Goal: Information Seeking & Learning: Learn about a topic

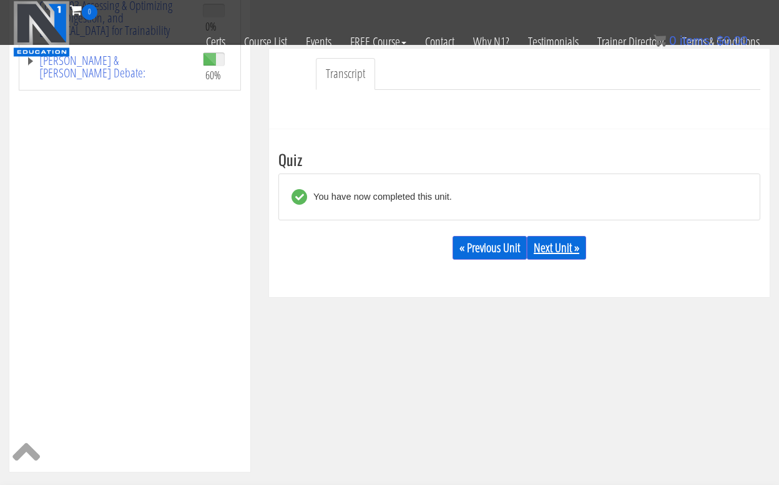
click at [553, 249] on link "Next Unit »" at bounding box center [556, 248] width 59 height 24
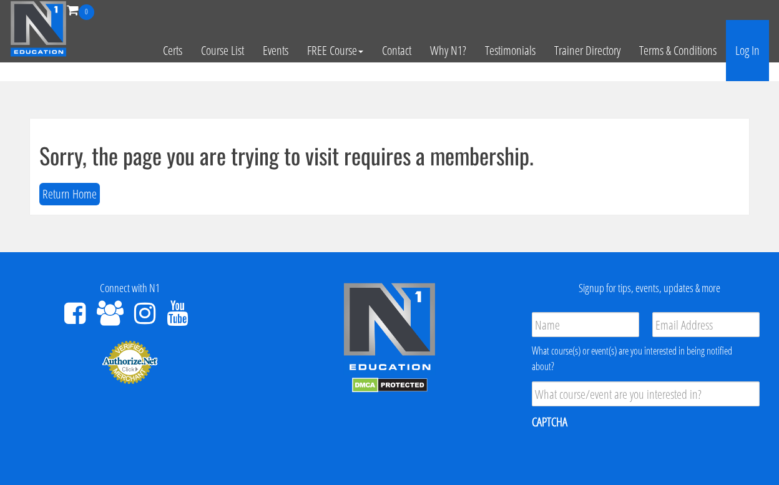
click at [741, 47] on link "Log In" at bounding box center [747, 50] width 43 height 61
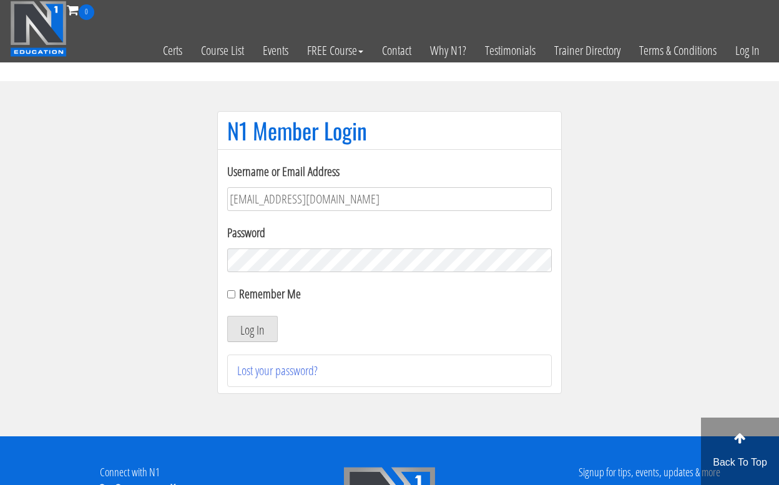
type input "jweimar@mac.com"
click at [252, 329] on button "Log In" at bounding box center [252, 329] width 51 height 26
click at [253, 327] on button "Log In" at bounding box center [252, 329] width 51 height 26
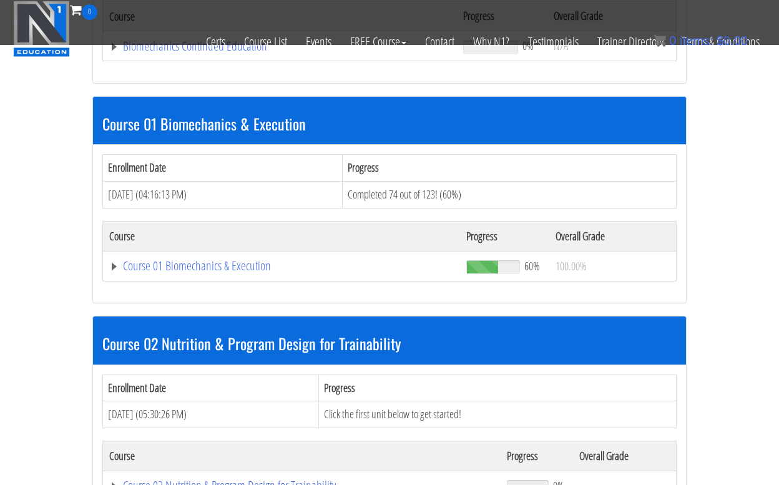
scroll to position [311, 0]
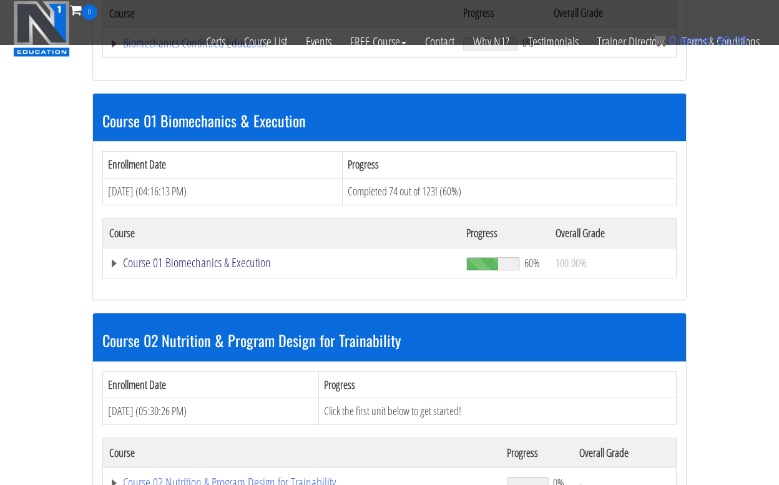
click at [202, 260] on link "Course 01 Biomechanics & Execution" at bounding box center [281, 262] width 344 height 12
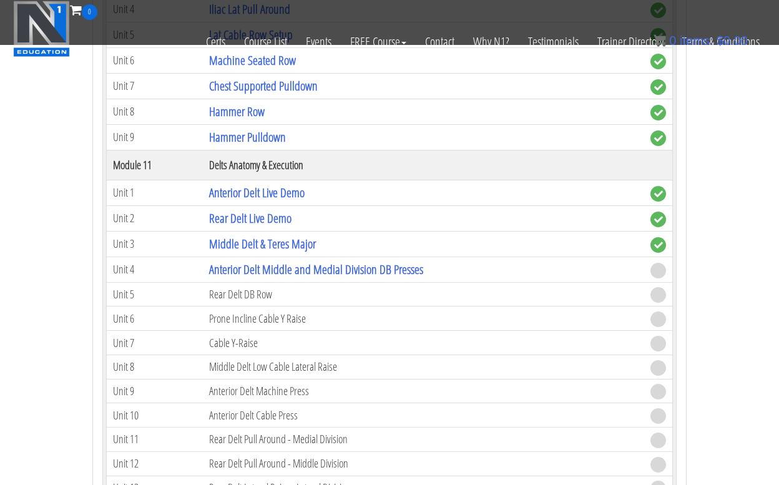
scroll to position [2580, 0]
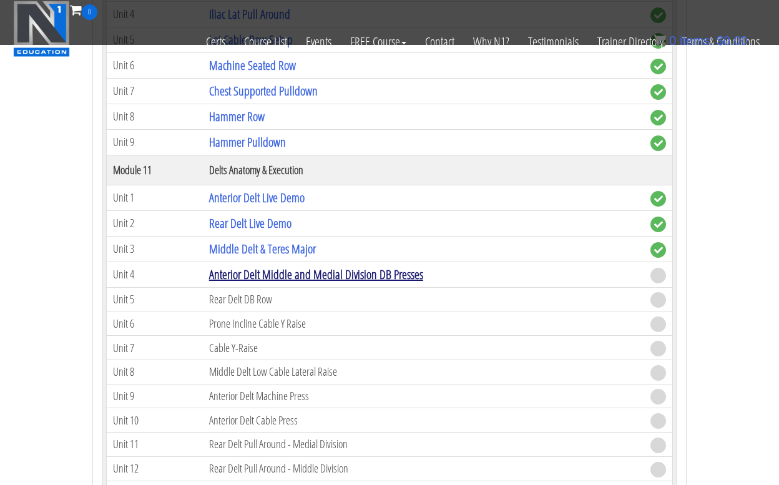
click at [291, 274] on link "Anterior Delt Middle and Medial Division DB Presses" at bounding box center [316, 274] width 214 height 17
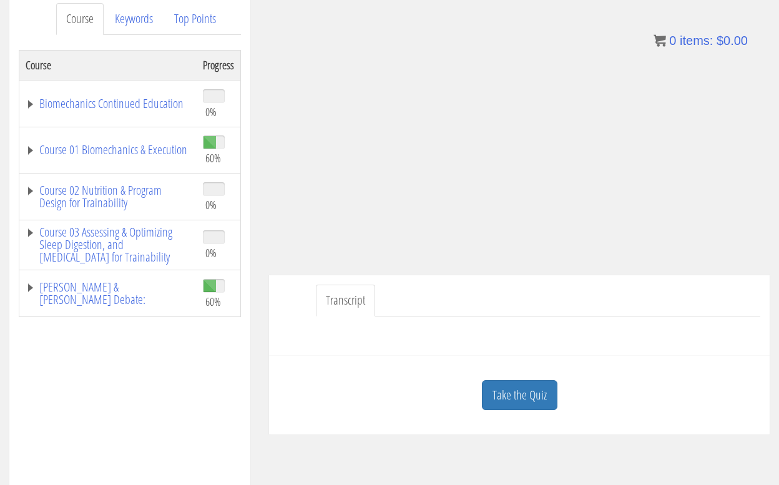
scroll to position [170, 0]
click at [524, 388] on link "Take the Quiz" at bounding box center [520, 394] width 76 height 31
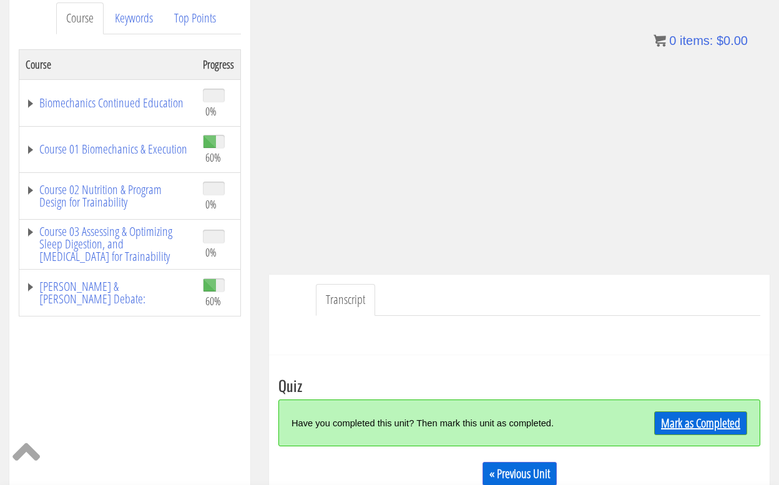
click at [690, 426] on link "Mark as Completed" at bounding box center [700, 423] width 93 height 24
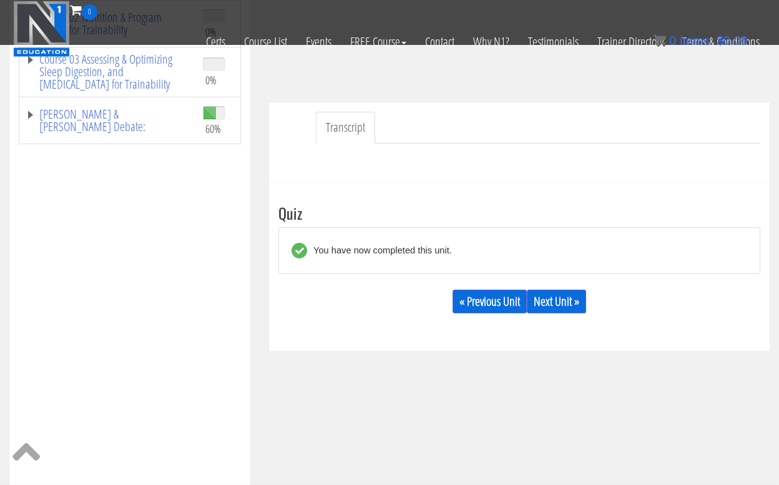
scroll to position [266, 0]
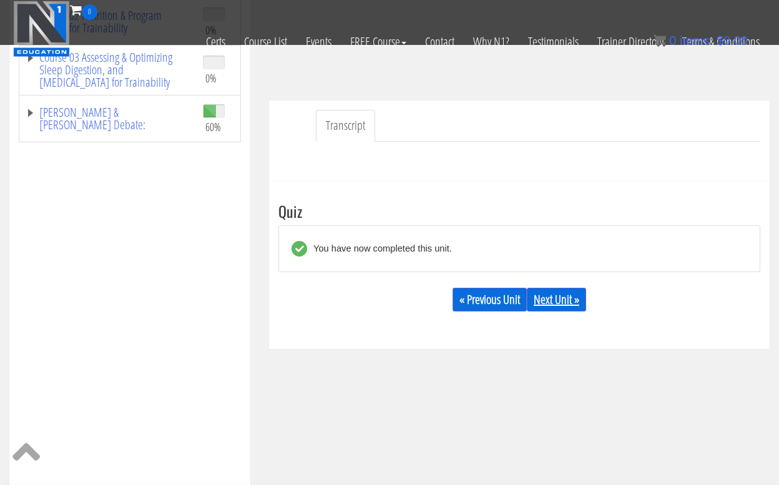
click at [562, 299] on link "Next Unit »" at bounding box center [556, 300] width 59 height 24
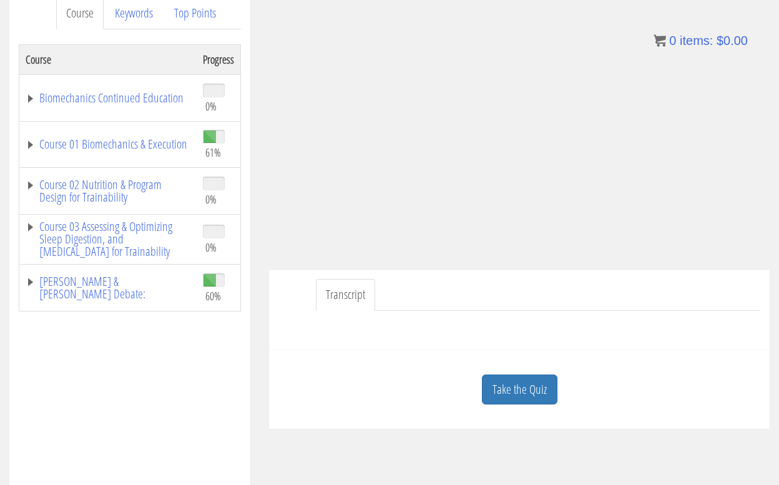
scroll to position [175, 0]
click at [526, 386] on link "Take the Quiz" at bounding box center [520, 389] width 76 height 31
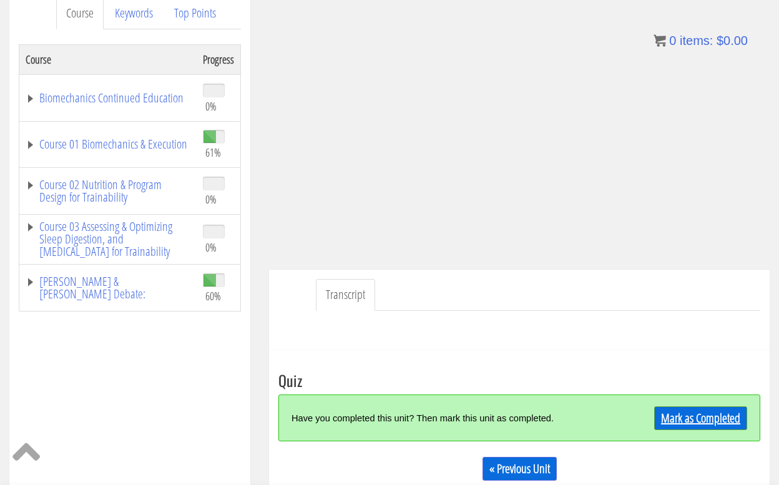
click at [688, 419] on link "Mark as Completed" at bounding box center [700, 418] width 93 height 24
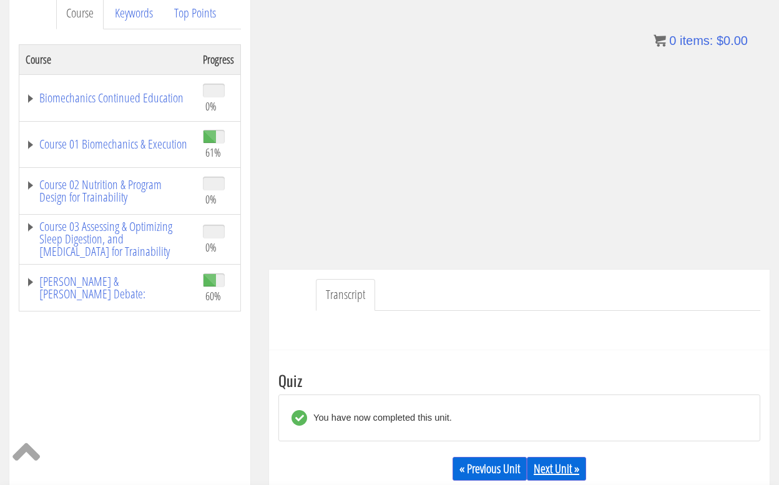
click at [560, 464] on link "Next Unit »" at bounding box center [556, 469] width 59 height 24
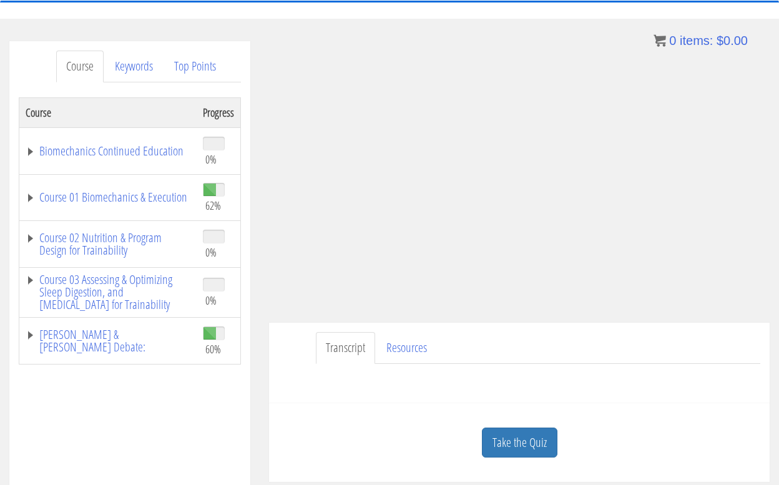
scroll to position [122, 0]
click at [515, 446] on link "Take the Quiz" at bounding box center [520, 442] width 76 height 31
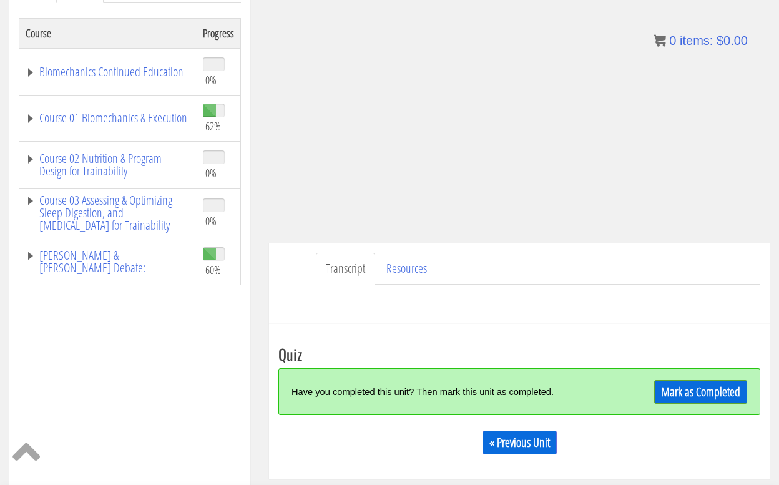
scroll to position [203, 0]
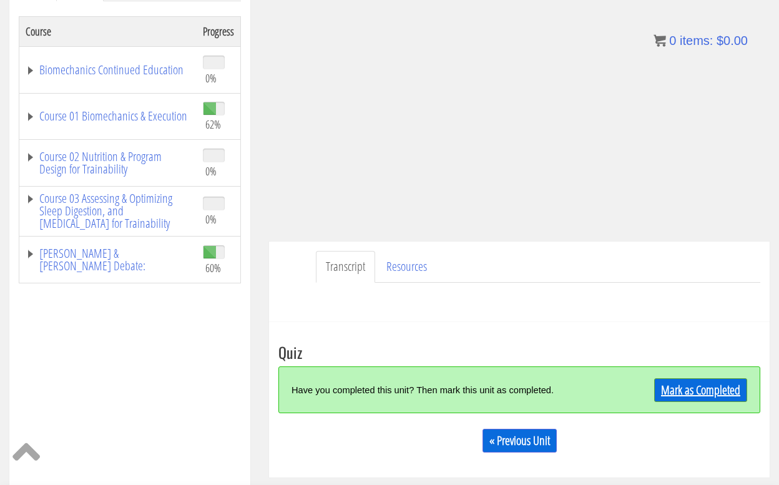
click at [688, 381] on link "Mark as Completed" at bounding box center [700, 390] width 93 height 24
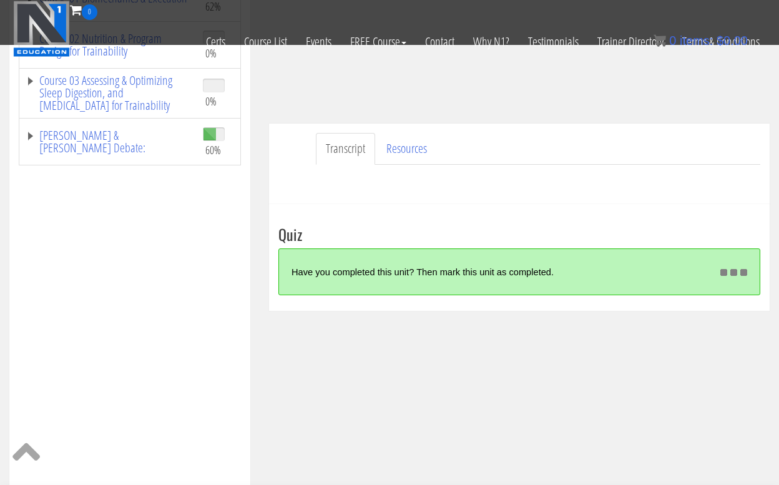
scroll to position [244, 0]
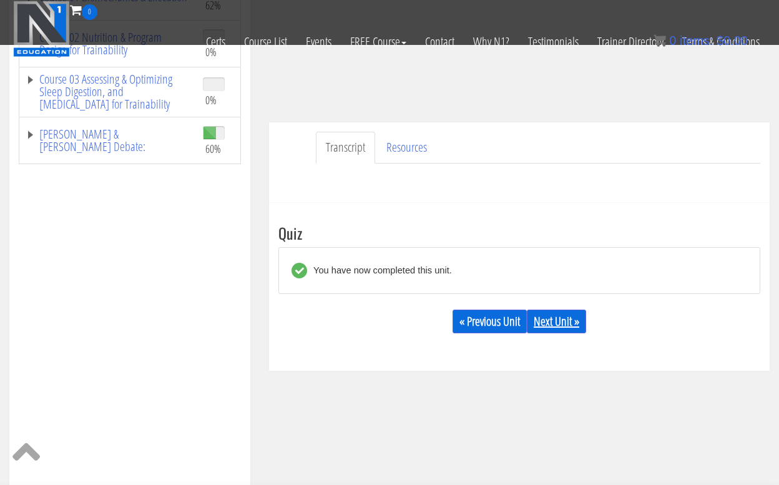
click at [560, 321] on link "Next Unit »" at bounding box center [556, 322] width 59 height 24
